Goal: Information Seeking & Learning: Learn about a topic

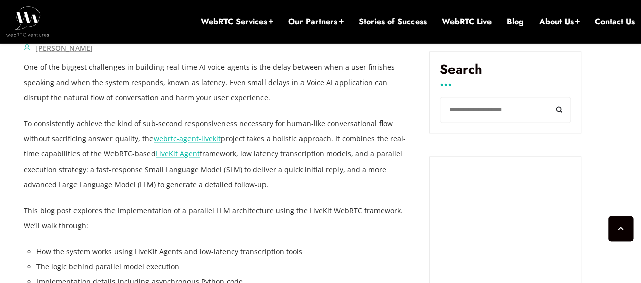
scroll to position [720, 0]
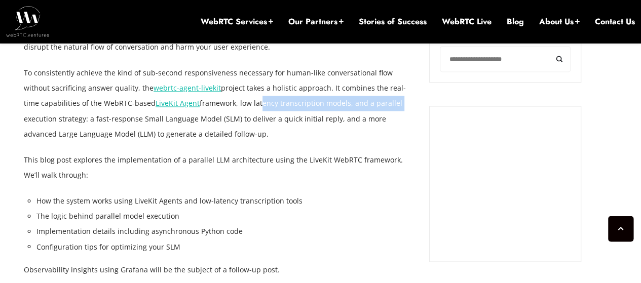
drag, startPoint x: 254, startPoint y: 105, endPoint x: 376, endPoint y: 105, distance: 121.1
click at [376, 105] on p "To consistently achieve the kind of sub-second responsiveness necessary for hum…" at bounding box center [219, 103] width 390 height 76
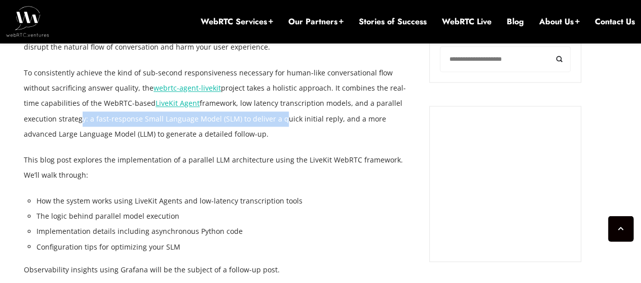
drag, startPoint x: 42, startPoint y: 120, endPoint x: 243, endPoint y: 121, distance: 201.7
click at [243, 121] on p "To consistently achieve the kind of sub-second responsiveness necessary for hum…" at bounding box center [219, 103] width 390 height 76
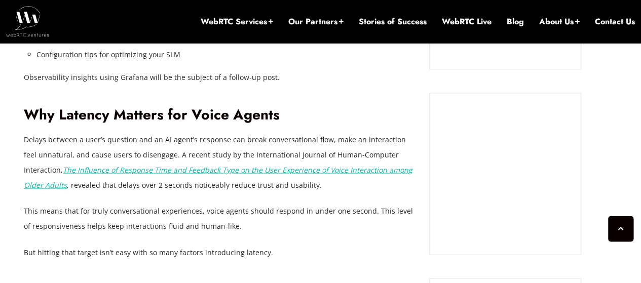
scroll to position [923, 0]
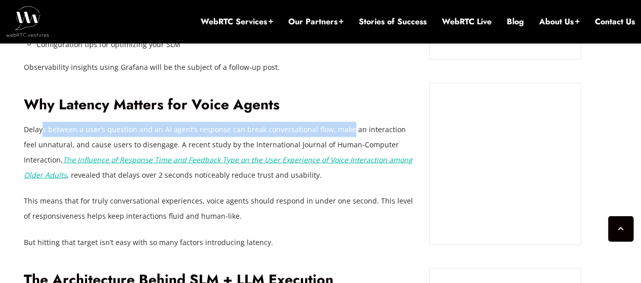
drag, startPoint x: 44, startPoint y: 135, endPoint x: 347, endPoint y: 132, distance: 303.1
click at [347, 132] on p "Delays between a user’s question and an AI agent’s response can break conversat…" at bounding box center [219, 152] width 390 height 61
drag, startPoint x: 347, startPoint y: 132, endPoint x: 340, endPoint y: 127, distance: 8.4
click at [347, 131] on p "Delays between a user’s question and an AI agent’s response can break conversat…" at bounding box center [219, 152] width 390 height 61
click at [204, 130] on p "Delays between a user’s question and an AI agent’s response can break conversat…" at bounding box center [219, 152] width 390 height 61
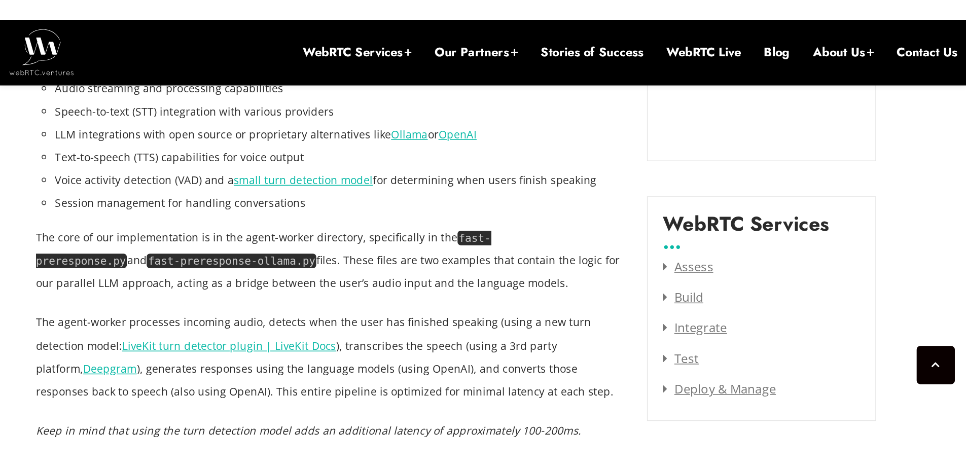
scroll to position [1277, 0]
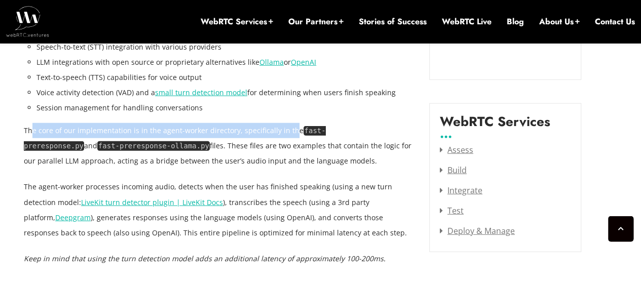
drag, startPoint x: 32, startPoint y: 132, endPoint x: 289, endPoint y: 134, distance: 256.5
click at [289, 134] on p "The core of our implementation is in the agent-worker directory, specifically i…" at bounding box center [219, 146] width 390 height 46
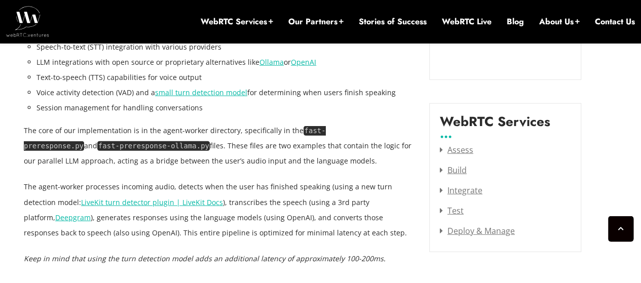
click at [144, 148] on p "The core of our implementation is in the agent-worker directory, specifically i…" at bounding box center [219, 146] width 390 height 46
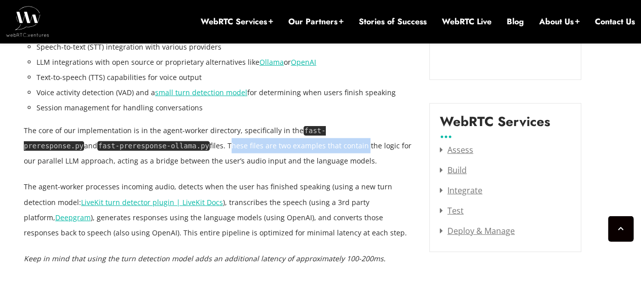
drag, startPoint x: 155, startPoint y: 143, endPoint x: 260, endPoint y: 144, distance: 105.4
click at [260, 144] on p "The core of our implementation is in the agent-worker directory, specifically i…" at bounding box center [219, 146] width 390 height 46
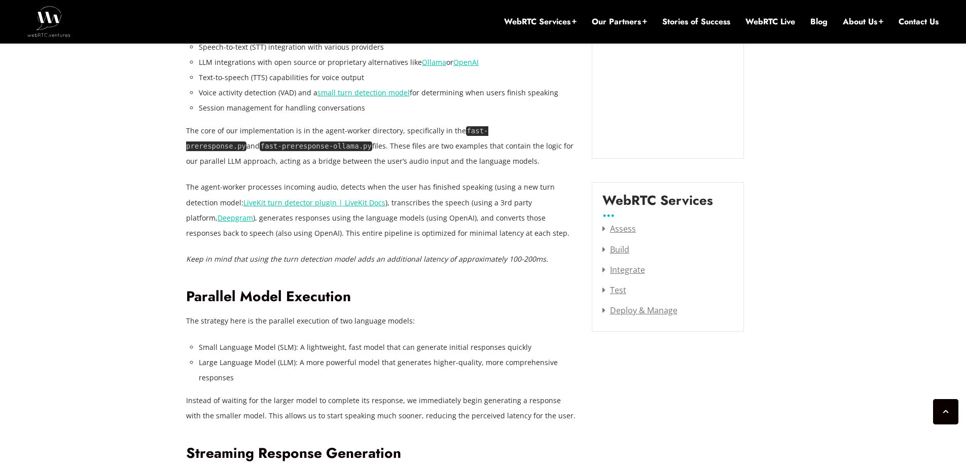
click at [252, 152] on p "The core of our implementation is in the agent-worker directory, specifically i…" at bounding box center [381, 146] width 390 height 46
drag, startPoint x: 252, startPoint y: 158, endPoint x: 244, endPoint y: 163, distance: 9.6
click at [252, 159] on p "The core of our implementation is in the agent-worker directory, specifically i…" at bounding box center [381, 146] width 390 height 46
click at [230, 189] on p "The agent-worker processes incoming audio, detects when the user has finished s…" at bounding box center [381, 209] width 390 height 61
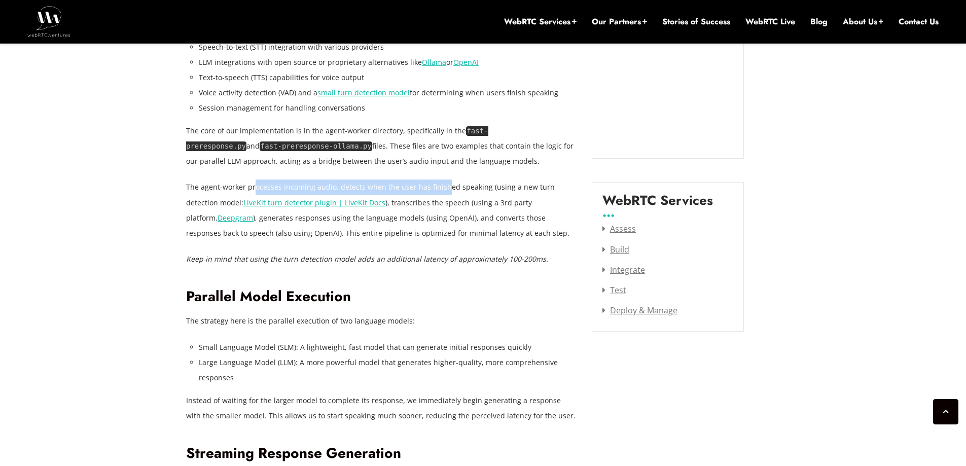
drag, startPoint x: 278, startPoint y: 186, endPoint x: 442, endPoint y: 186, distance: 163.2
click at [442, 186] on p "The agent-worker processes incoming audio, detects when the user has finished s…" at bounding box center [381, 209] width 390 height 61
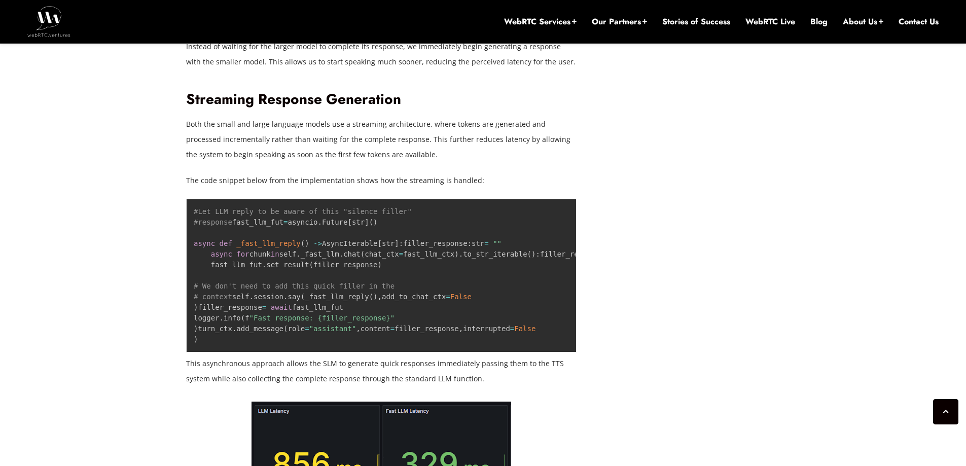
scroll to position [1632, 0]
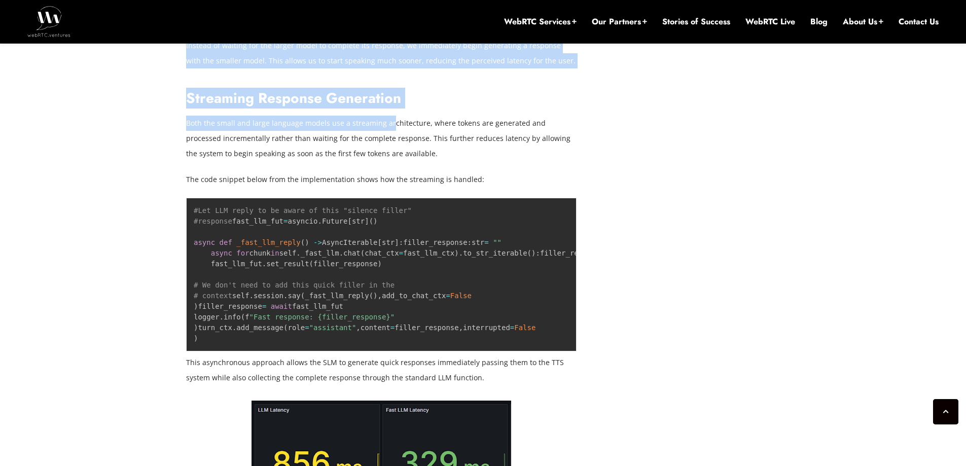
drag, startPoint x: 185, startPoint y: 124, endPoint x: 387, endPoint y: 125, distance: 202.3
click at [387, 125] on p "Both the small and large language models use a streaming architecture, where to…" at bounding box center [381, 139] width 390 height 46
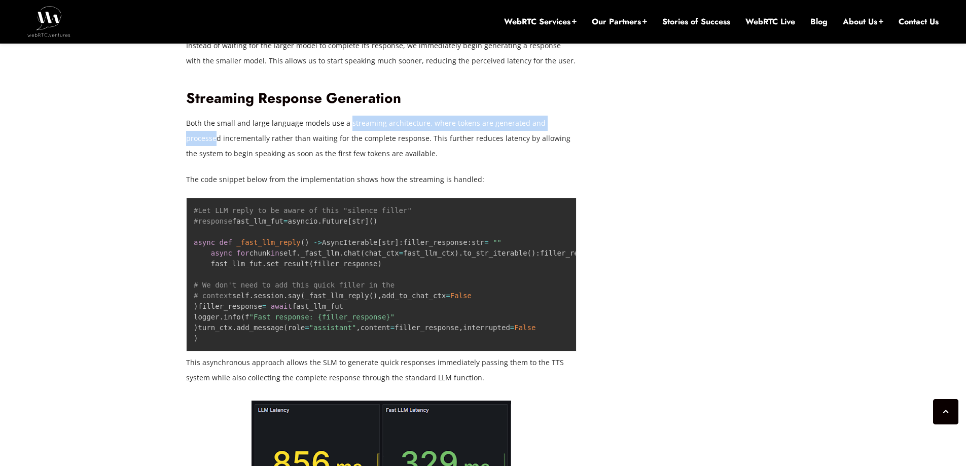
drag, startPoint x: 346, startPoint y: 125, endPoint x: 554, endPoint y: 124, distance: 207.8
click at [565, 124] on p "Both the small and large language models use a streaming architecture, where to…" at bounding box center [381, 139] width 390 height 46
click at [190, 141] on p "Both the small and large language models use a streaming architecture, where to…" at bounding box center [381, 139] width 390 height 46
drag, startPoint x: 284, startPoint y: 139, endPoint x: 308, endPoint y: 139, distance: 23.3
click at [294, 139] on p "Both the small and large language models use a streaming architecture, where to…" at bounding box center [381, 139] width 390 height 46
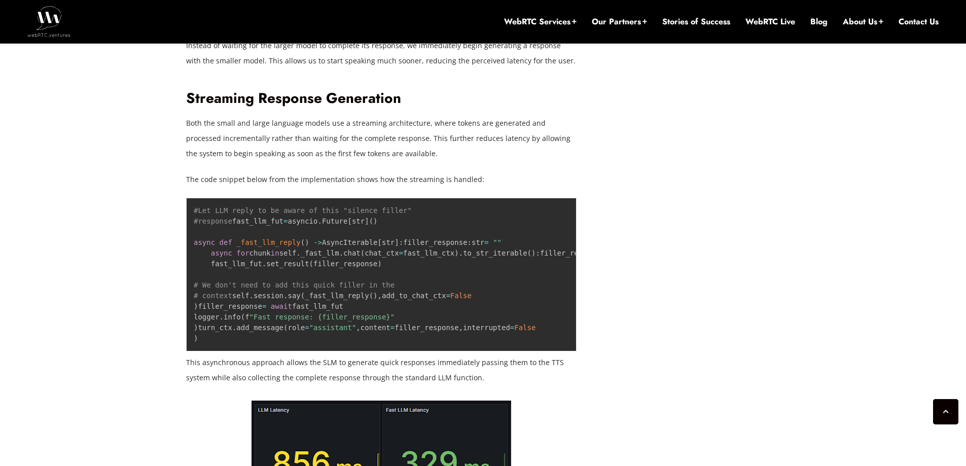
click at [504, 139] on p "Both the small and large language models use a streaming architecture, where to…" at bounding box center [381, 139] width 390 height 46
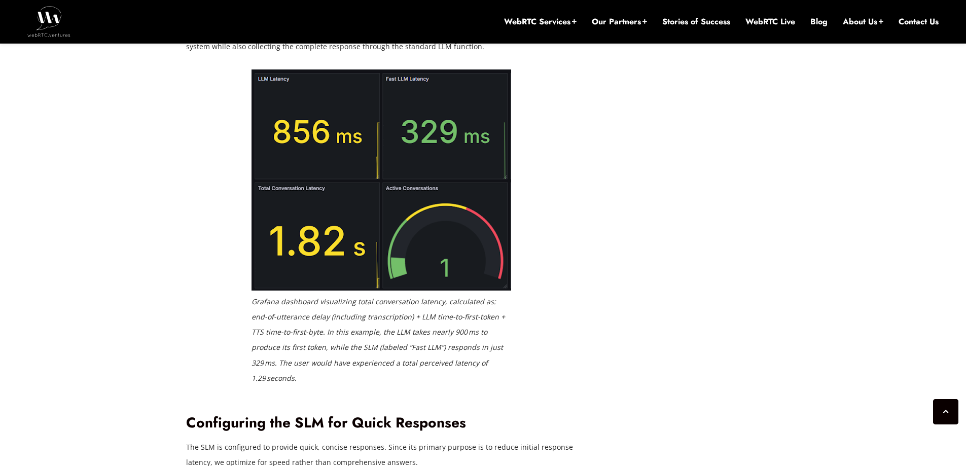
scroll to position [1987, 0]
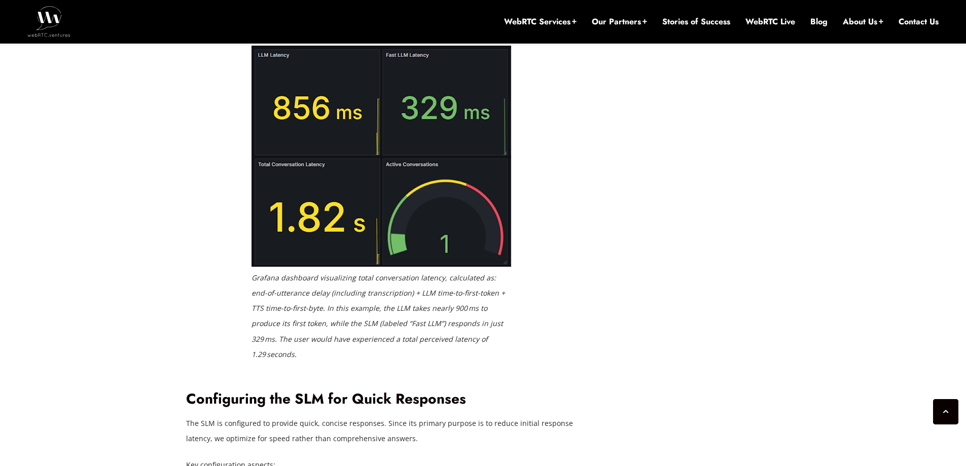
drag, startPoint x: 189, startPoint y: 177, endPoint x: 553, endPoint y: 174, distance: 364.5
click at [553, 30] on p "This asynchronous approach allows the SLM to generate quick responses immediate…" at bounding box center [381, 15] width 390 height 30
drag, startPoint x: 214, startPoint y: 194, endPoint x: 476, endPoint y: 192, distance: 261.6
click at [476, 30] on p "This asynchronous approach allows the SLM to generate quick responses immediate…" at bounding box center [381, 15] width 390 height 30
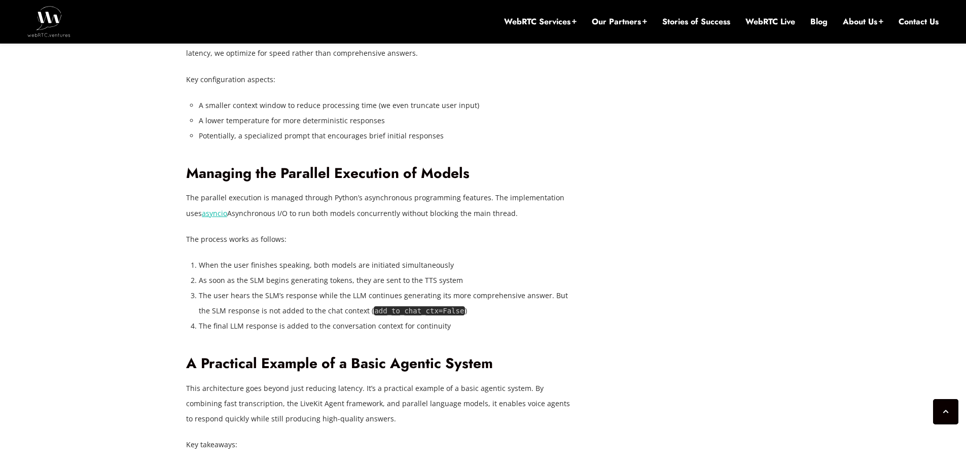
scroll to position [2393, 0]
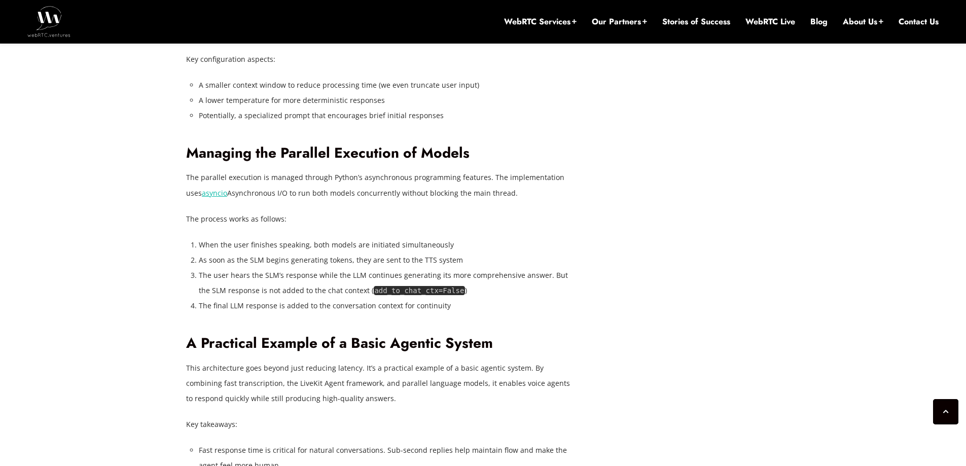
drag, startPoint x: 295, startPoint y: 173, endPoint x: 487, endPoint y: 173, distance: 192.1
click at [487, 41] on p "The SLM is configured to provide quick, concise responses. Since its primary pu…" at bounding box center [381, 25] width 390 height 30
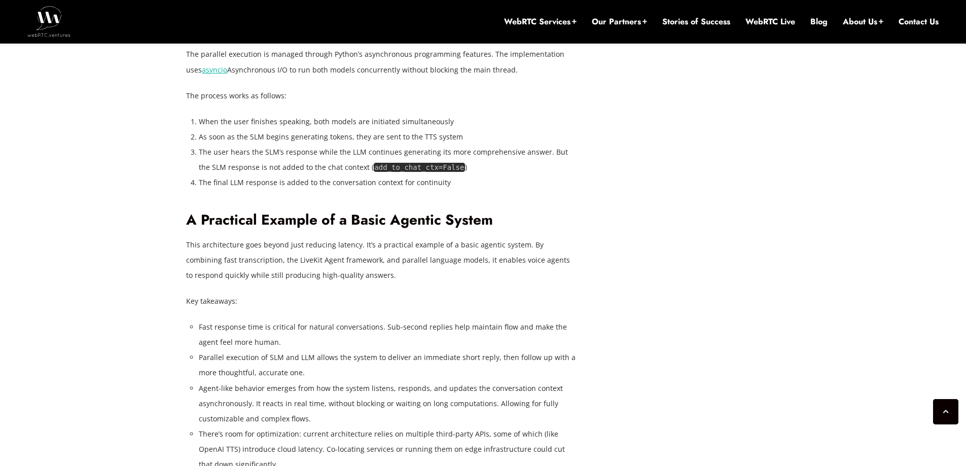
scroll to position [2545, 0]
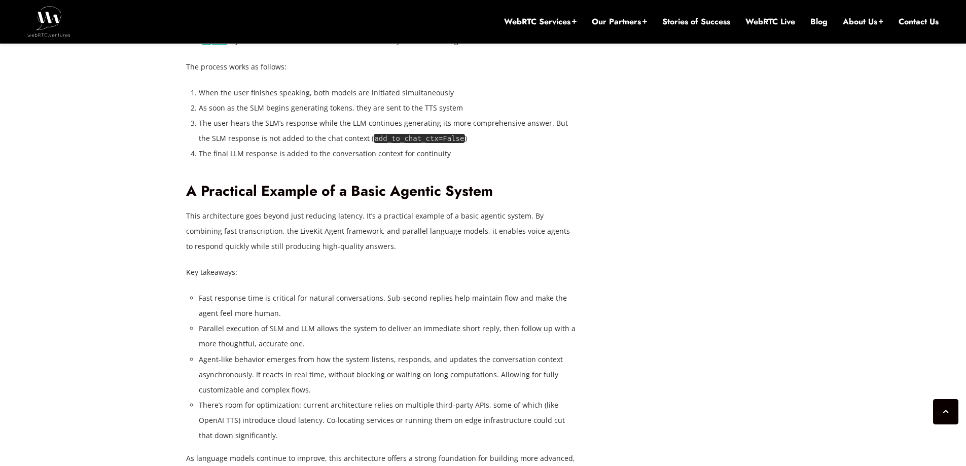
drag, startPoint x: 226, startPoint y: 177, endPoint x: 244, endPoint y: 178, distance: 18.3
click at [244, 48] on p "The parallel execution is managed through Python’s asynchronous programming fea…" at bounding box center [381, 33] width 390 height 30
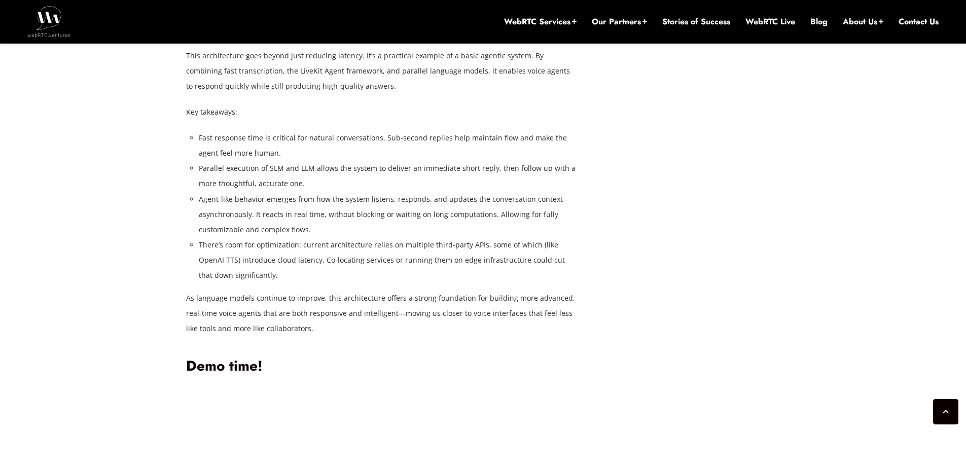
scroll to position [2747, 0]
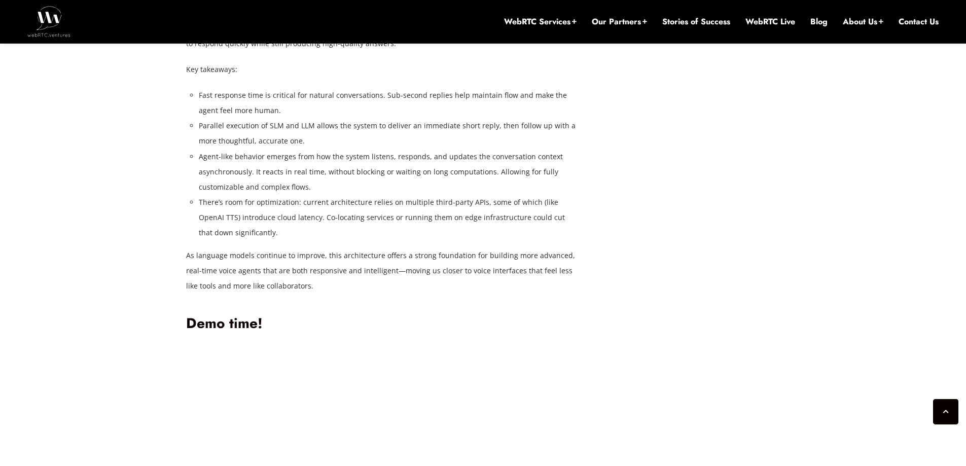
drag, startPoint x: 192, startPoint y: 171, endPoint x: 553, endPoint y: 172, distance: 361.4
click at [553, 51] on p "This architecture goes beyond just reducing latency. It’s a practical example o…" at bounding box center [381, 29] width 390 height 46
click at [280, 51] on p "This architecture goes beyond just reducing latency. It’s a practical example o…" at bounding box center [381, 29] width 390 height 46
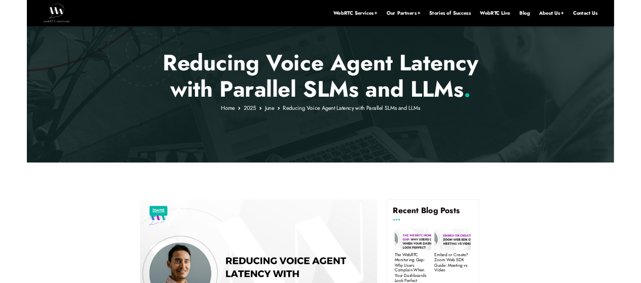
scroll to position [71, 0]
